Goal: Find contact information: Find contact information

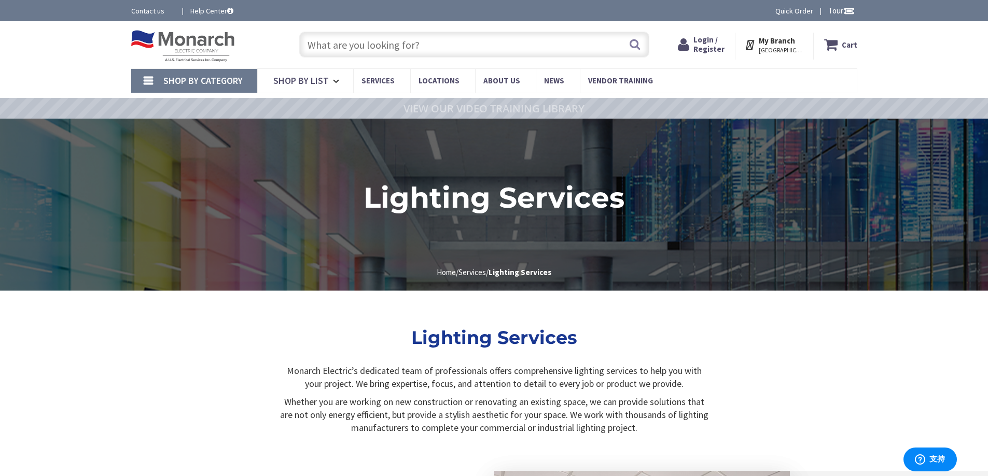
type input "chōme-[STREET_ADDRESS]"
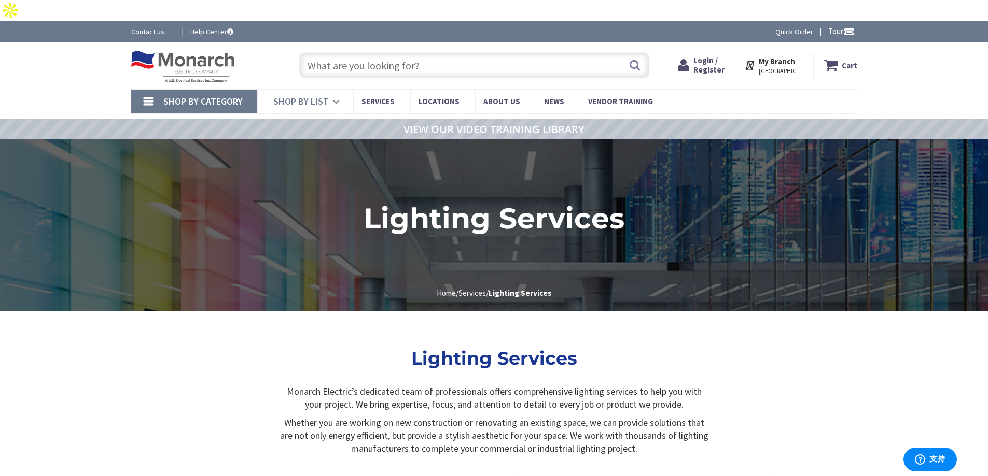
click at [336, 91] on icon at bounding box center [338, 102] width 10 height 23
click at [145, 90] on link "Shop By Category" at bounding box center [194, 102] width 126 height 24
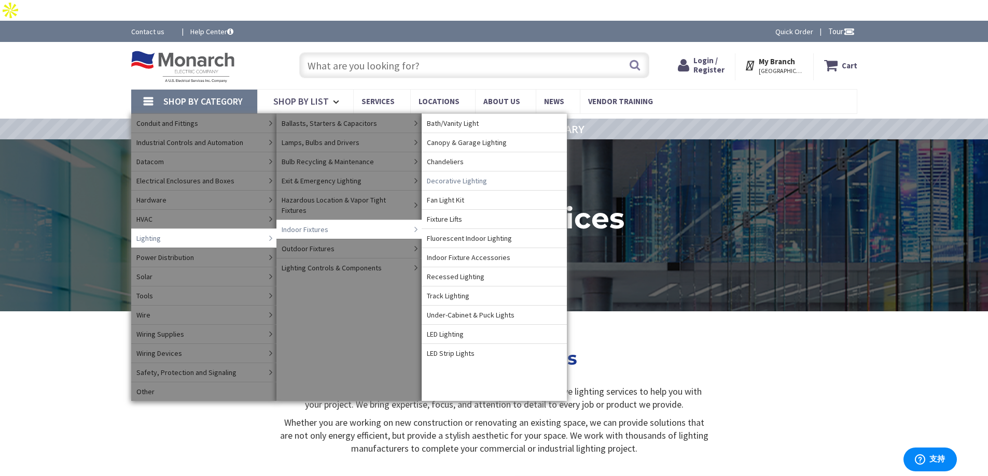
click at [474, 176] on span "Decorative Lighting" at bounding box center [457, 181] width 60 height 10
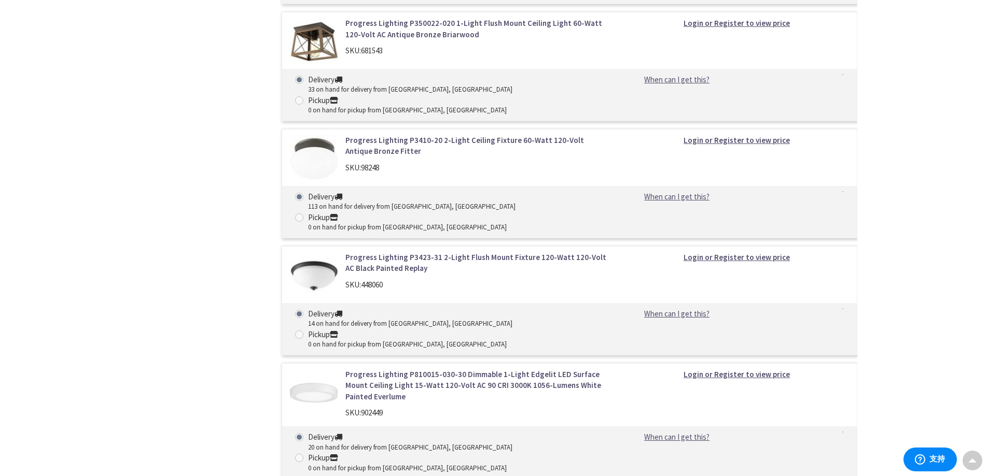
scroll to position [1164, 0]
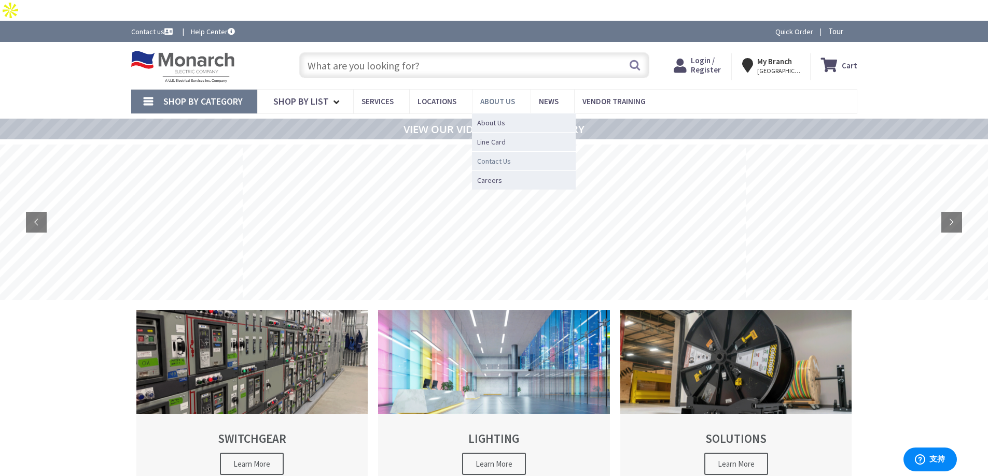
click at [502, 156] on span "Contact Us" at bounding box center [494, 161] width 34 height 10
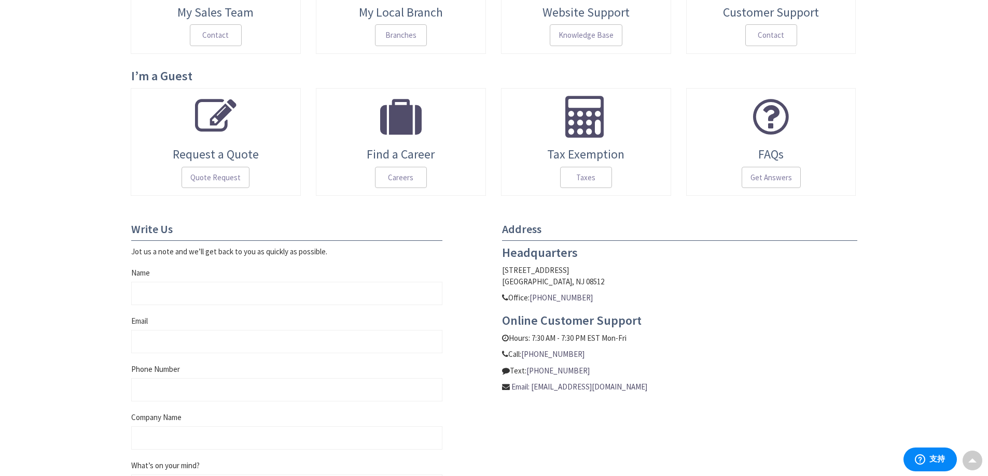
scroll to position [259, 0]
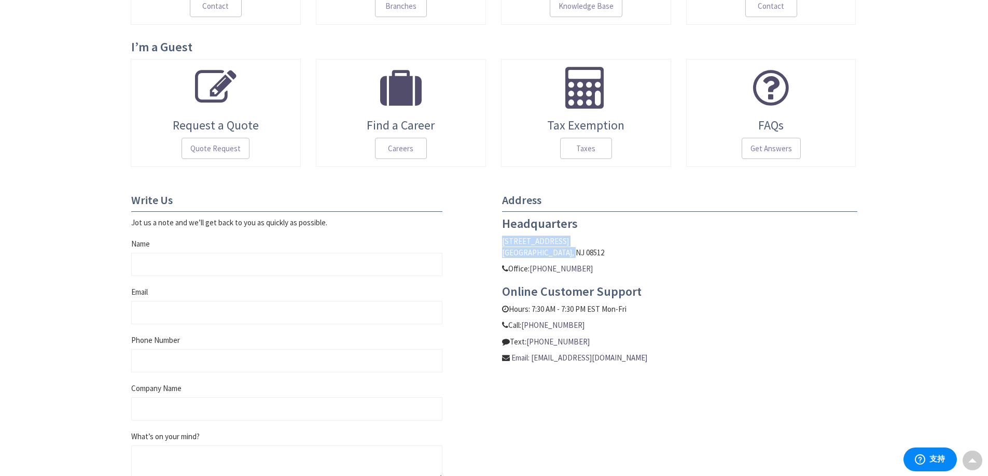
drag, startPoint x: 569, startPoint y: 255, endPoint x: 502, endPoint y: 238, distance: 68.9
click at [502, 238] on p "1250 Cranbury South River Road Cranbury, NJ 08512" at bounding box center [679, 247] width 355 height 22
copy p "1250 Cranbury South River Road Cranbury, NJ 08512"
